Goal: Find specific page/section: Find specific page/section

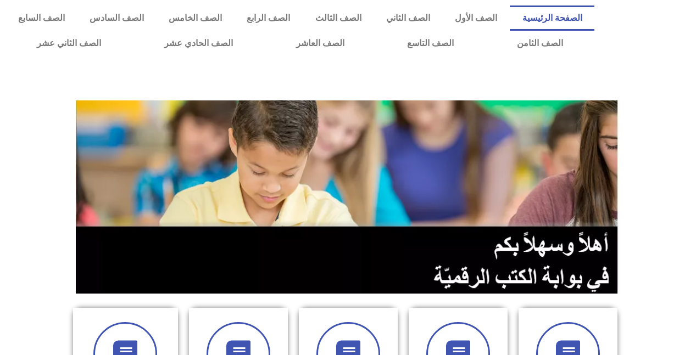
scroll to position [2, 0]
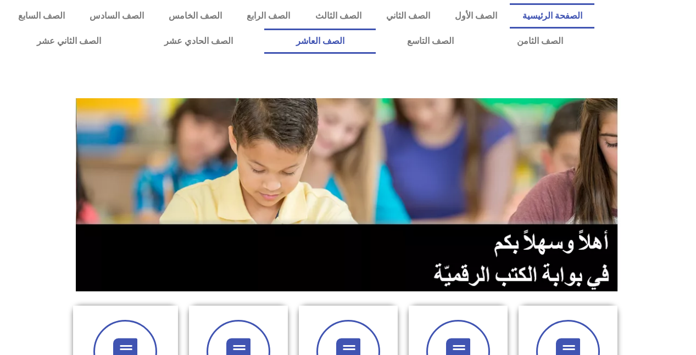
click at [375, 39] on link "الصف العاشر" at bounding box center [319, 41] width 111 height 25
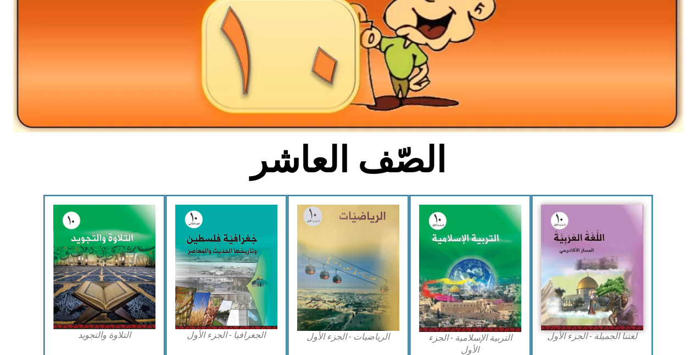
scroll to position [150, 0]
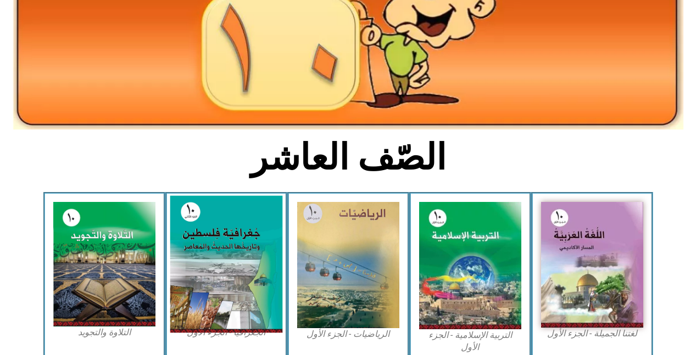
click at [229, 250] on img at bounding box center [226, 264] width 113 height 137
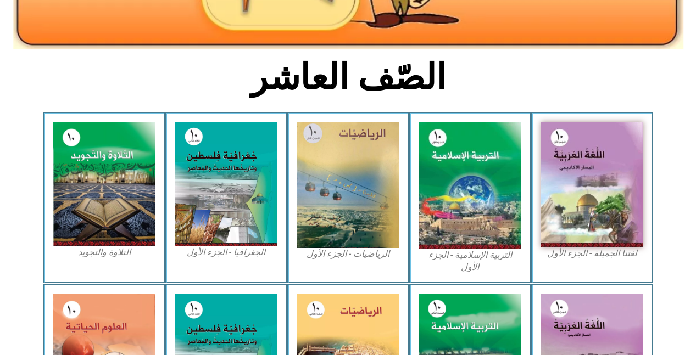
scroll to position [243, 0]
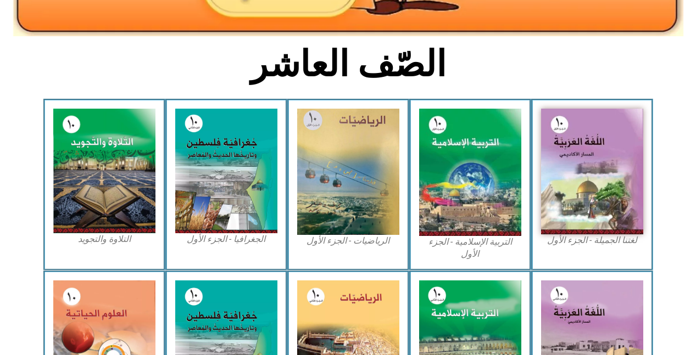
click at [239, 239] on figcaption "الجغرافيا - الجزء الأول​" at bounding box center [226, 239] width 102 height 12
